Goal: Communication & Community: Answer question/provide support

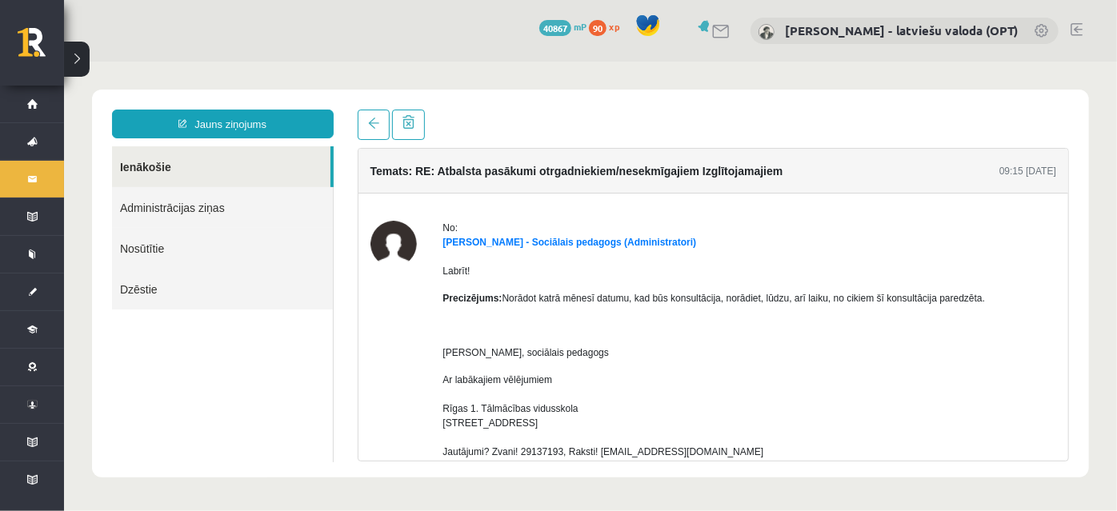
scroll to position [363, 0]
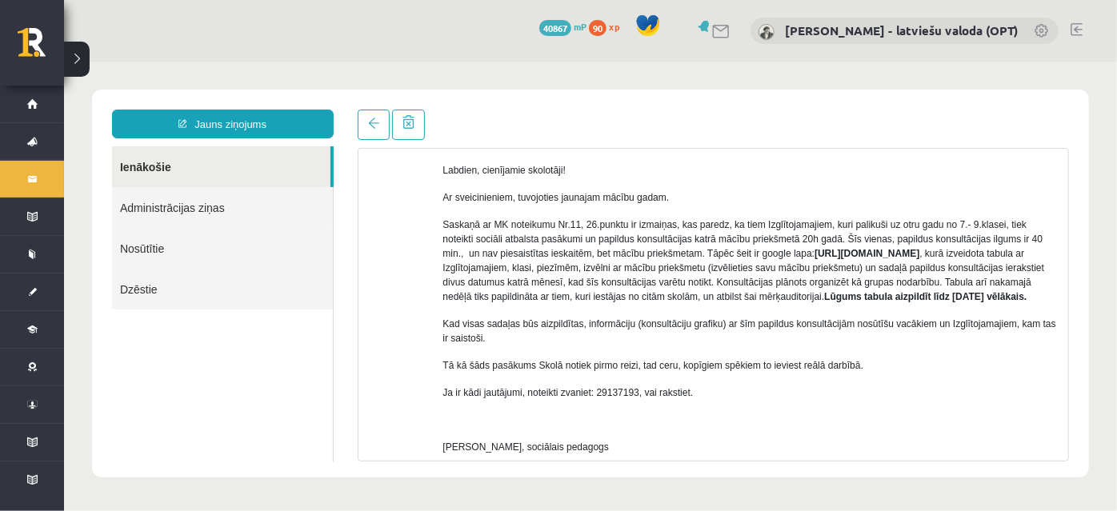
click at [858, 303] on p "Saskaņā ar MK noteikumu Nr.11, 26.punktu ir izmaiņas, kas paredz, ka tiem Izglī…" at bounding box center [749, 260] width 614 height 86
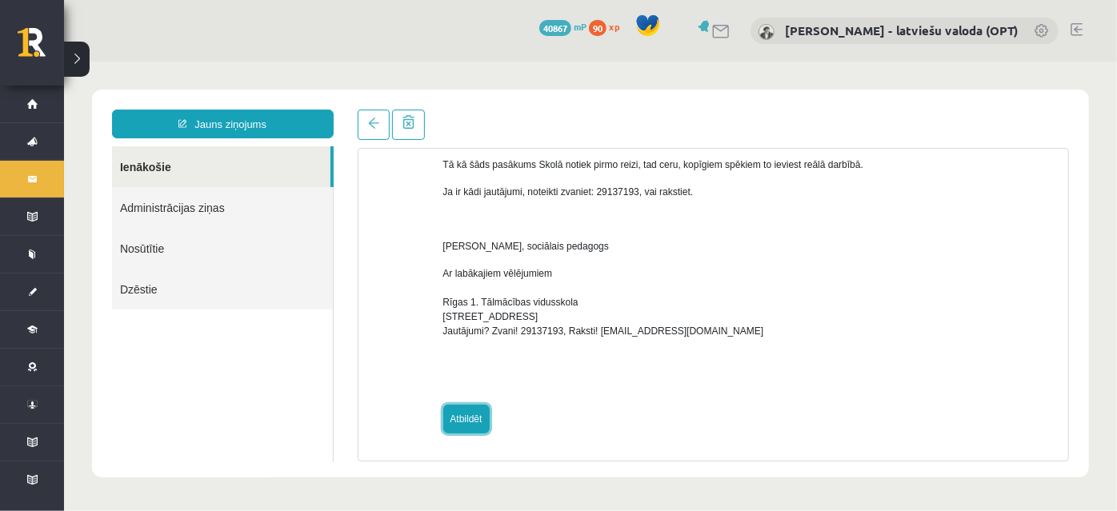
click at [455, 421] on link "Atbildēt" at bounding box center [465, 418] width 46 height 29
type input "**********"
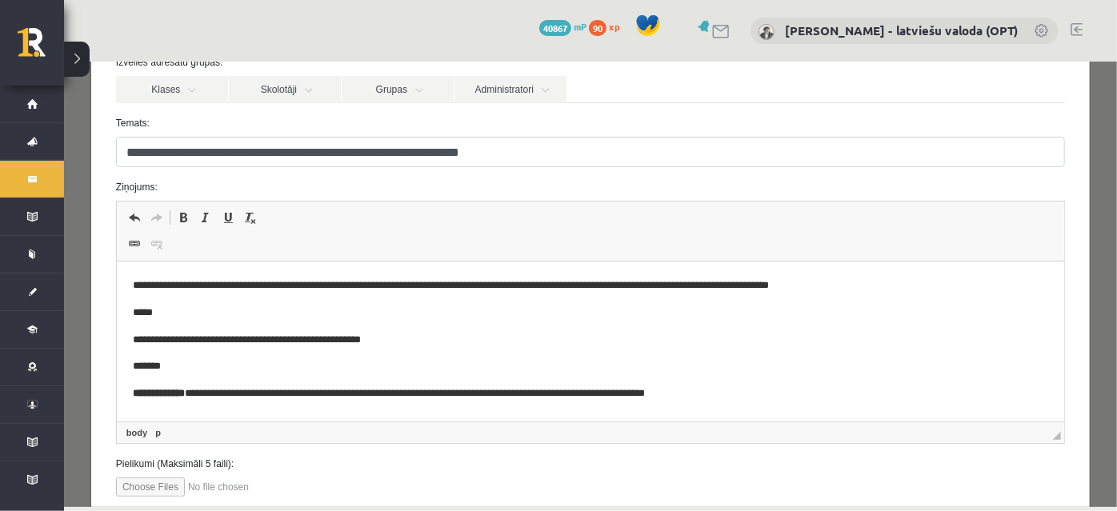
scroll to position [218, 0]
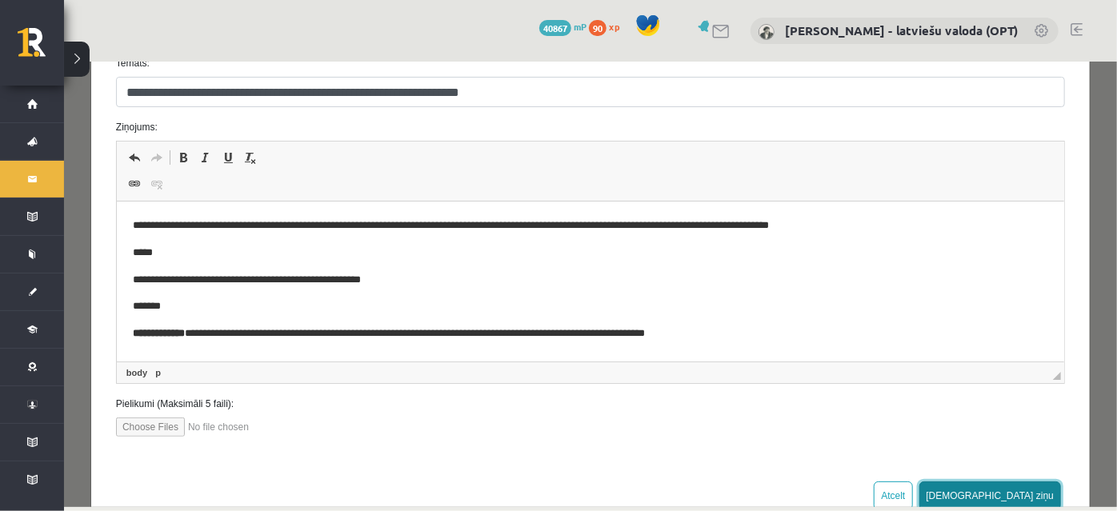
click at [1024, 494] on button "[DEMOGRAPHIC_DATA] ziņu" at bounding box center [989, 495] width 142 height 29
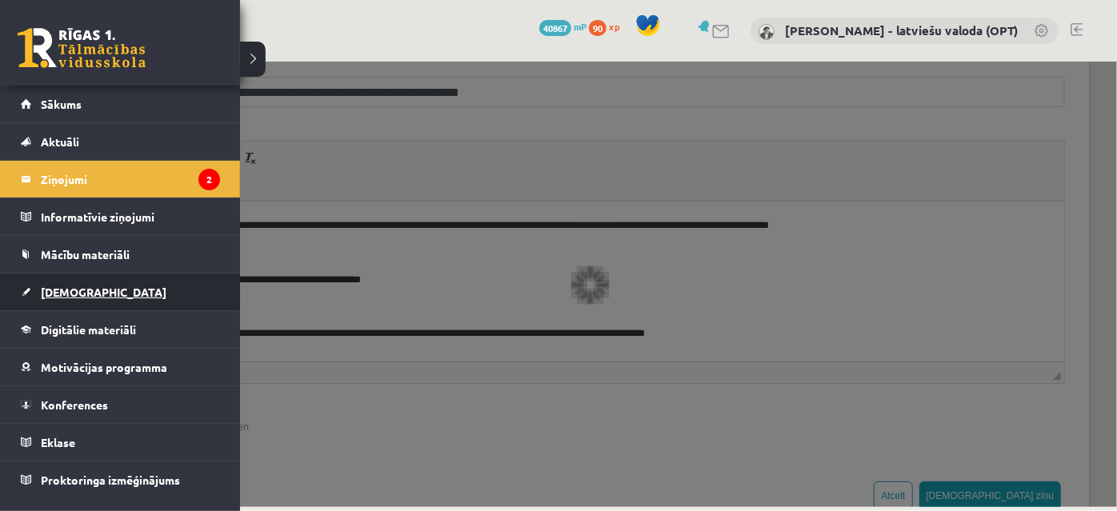
click at [68, 294] on span "[DEMOGRAPHIC_DATA]" at bounding box center [104, 292] width 126 height 14
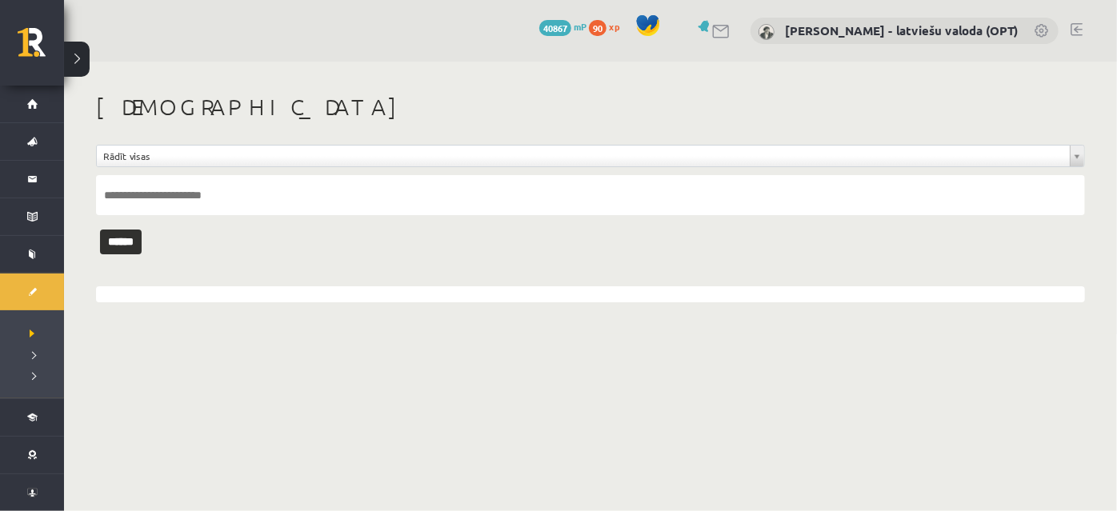
click at [1078, 31] on link at bounding box center [1076, 29] width 12 height 13
